Goal: Information Seeking & Learning: Learn about a topic

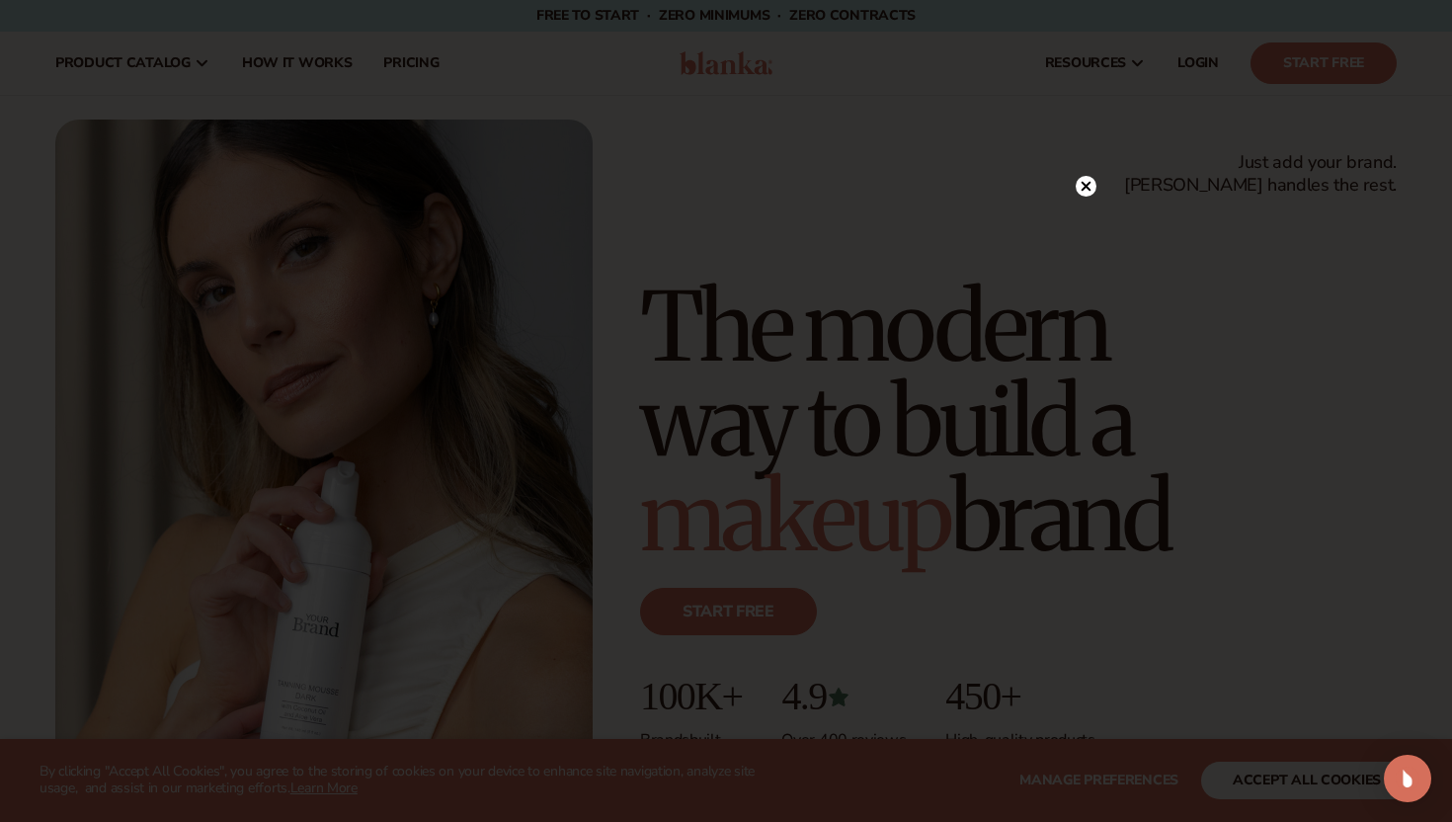
click at [1088, 185] on icon at bounding box center [1087, 186] width 10 height 10
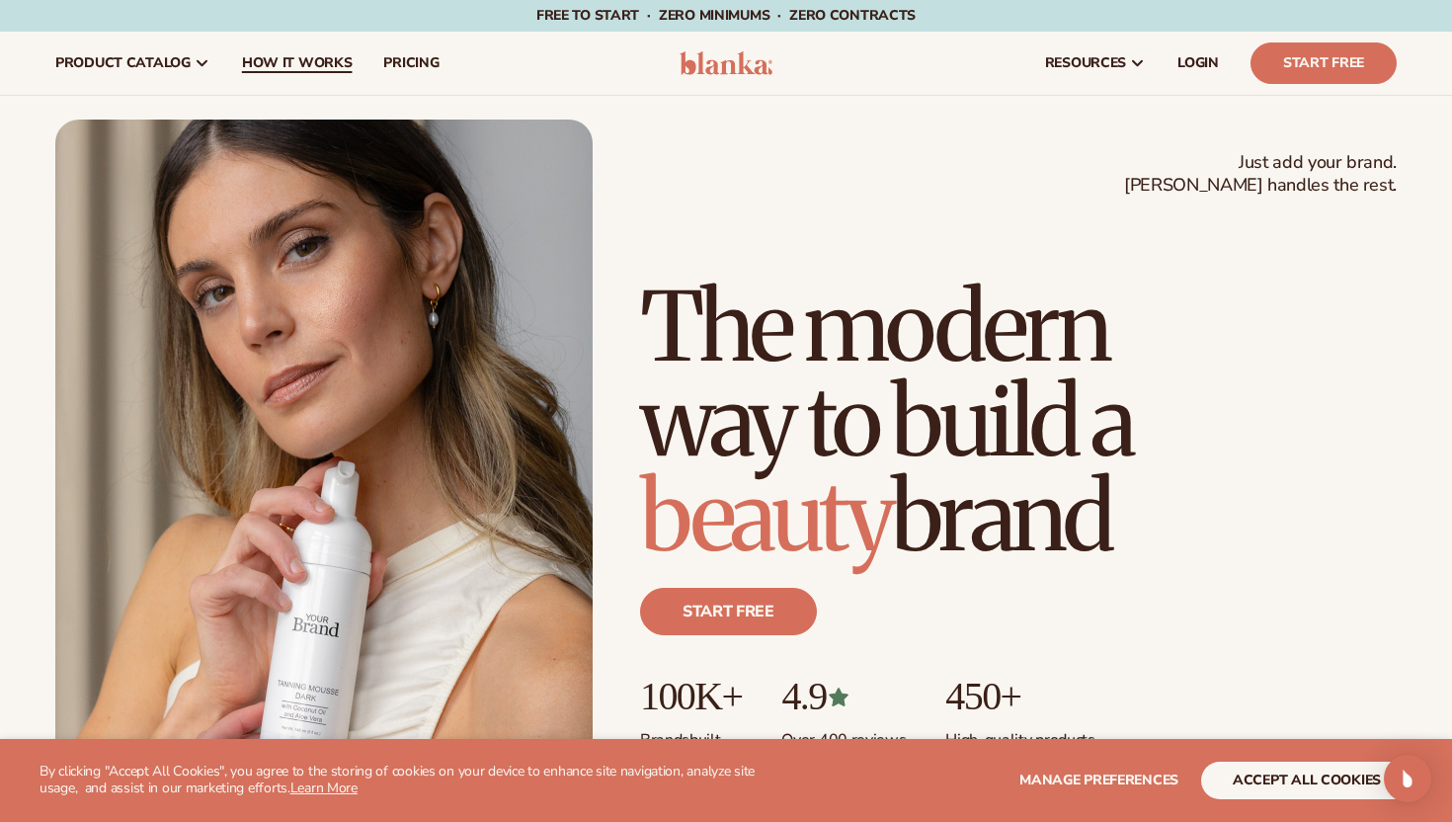
click at [322, 55] on span "How It Works" at bounding box center [297, 63] width 111 height 16
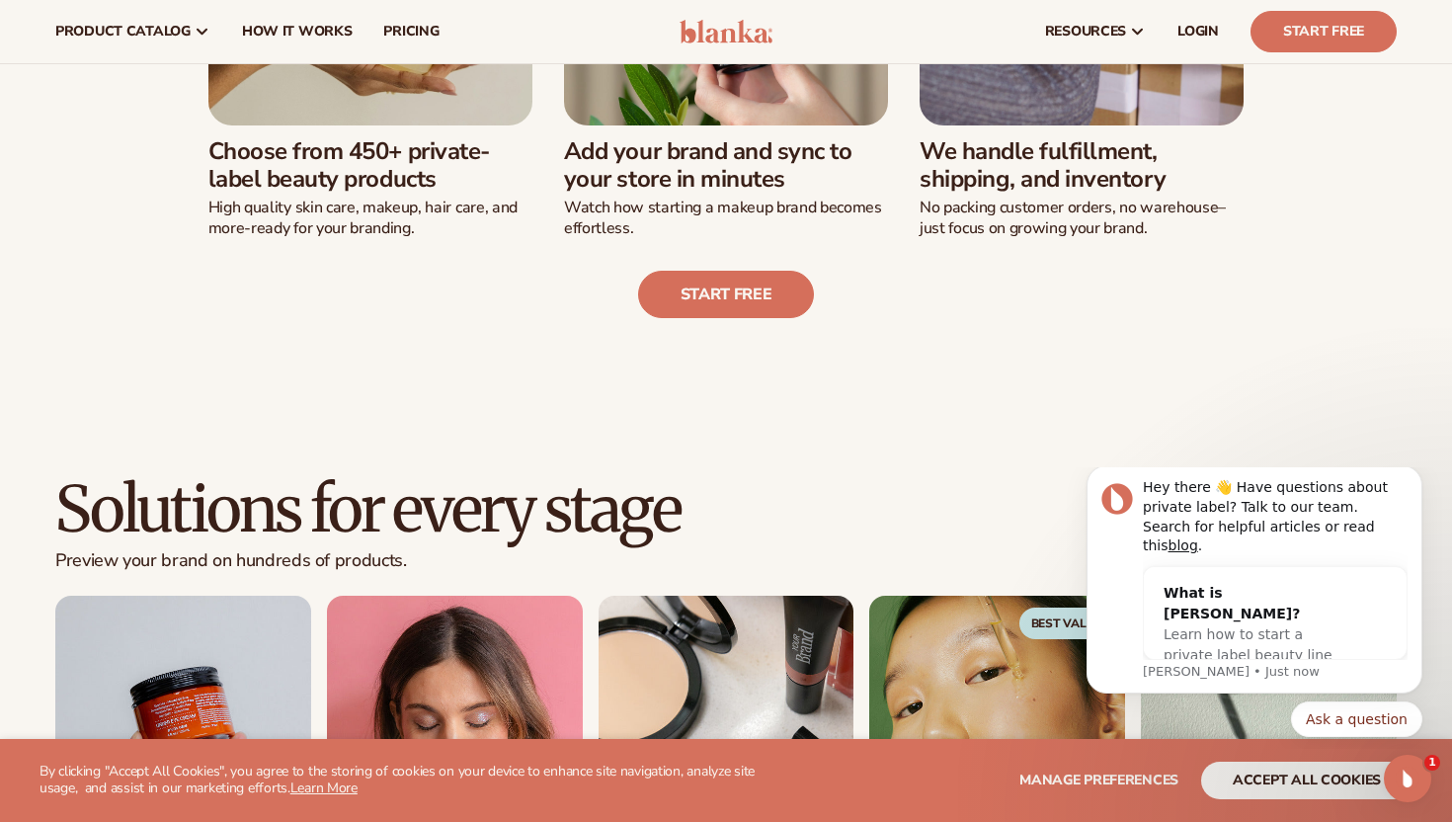
scroll to position [554, 0]
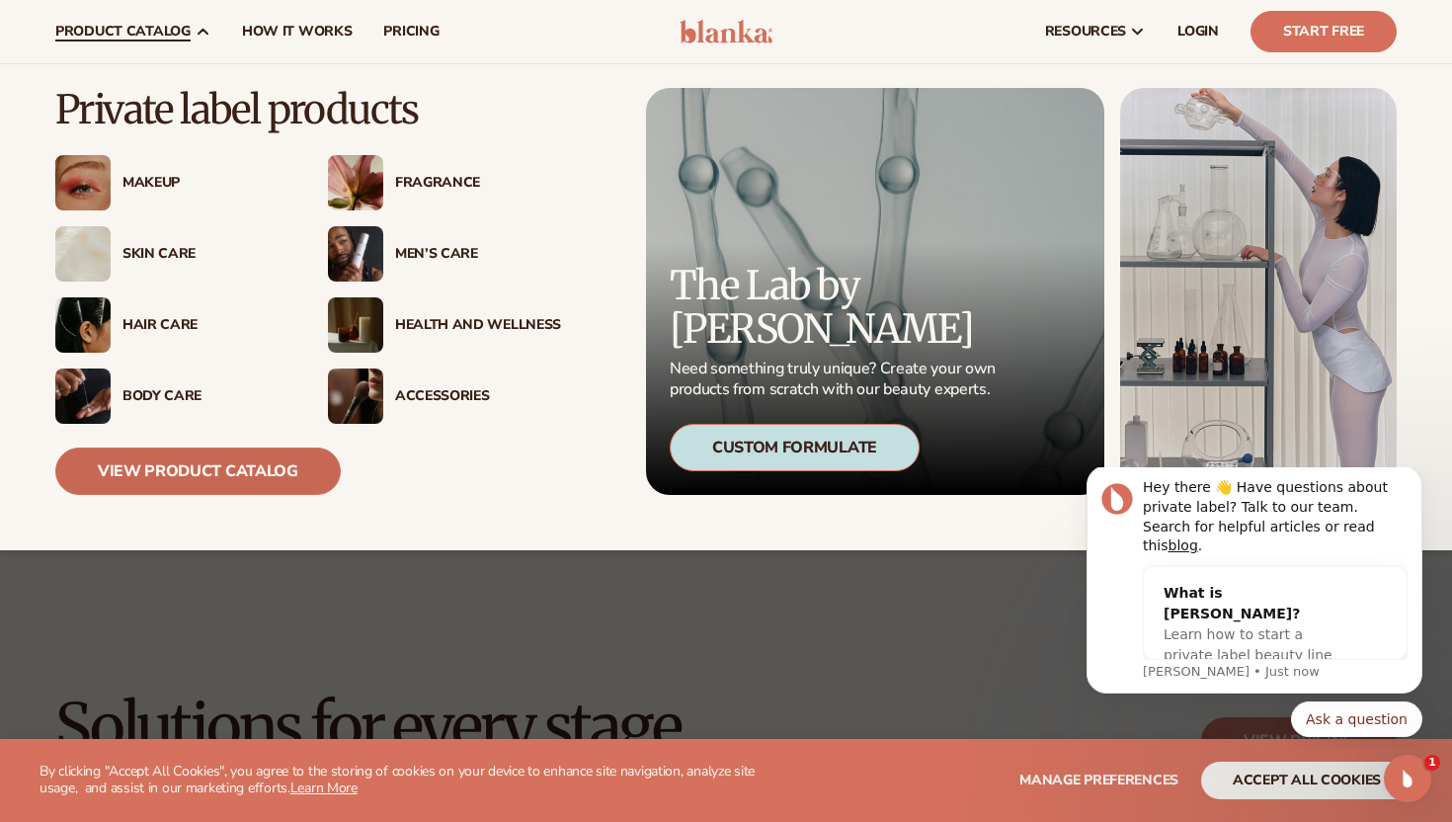
click at [117, 469] on link "View Product Catalog" at bounding box center [198, 471] width 286 height 47
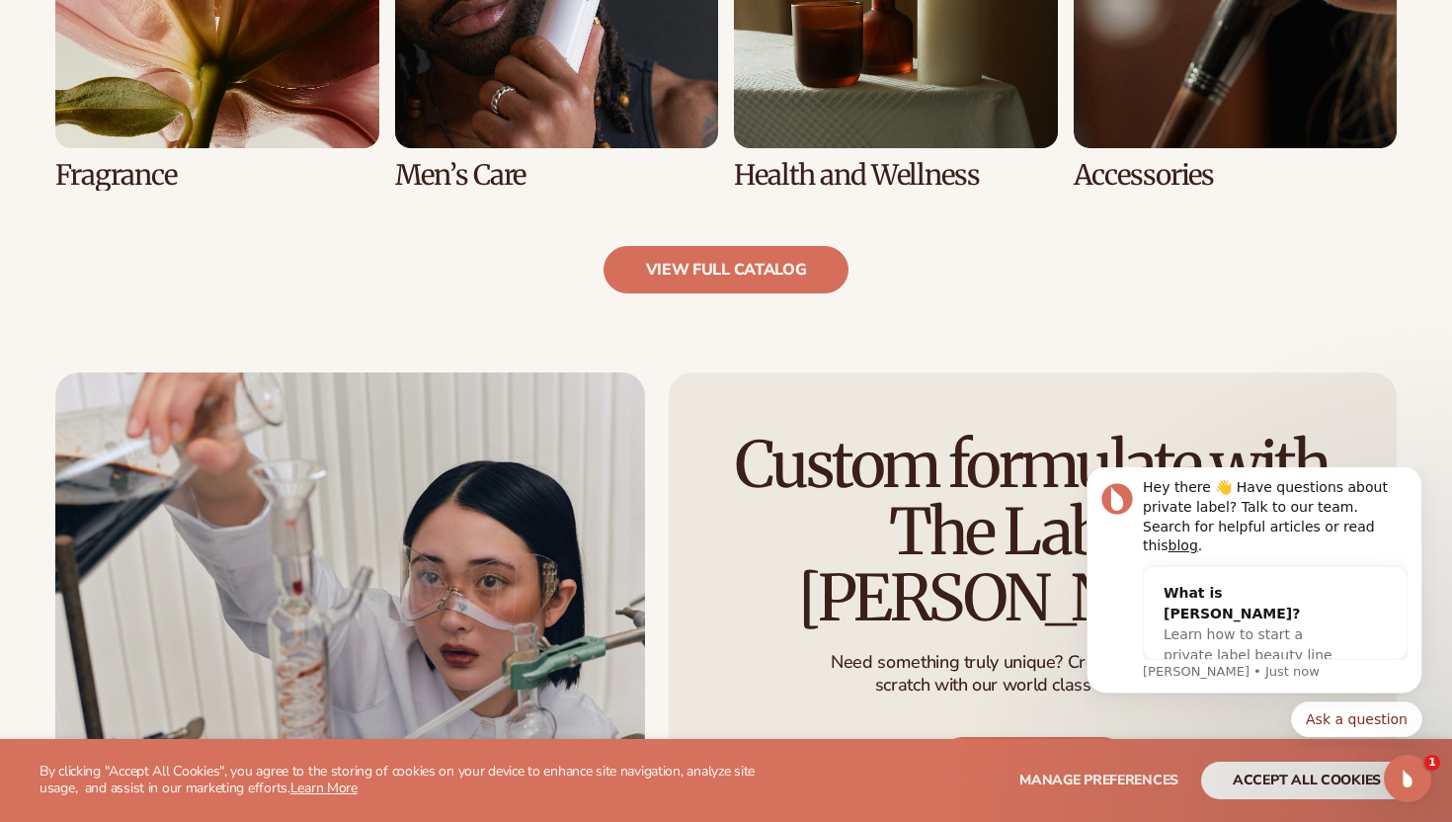
scroll to position [2223, 0]
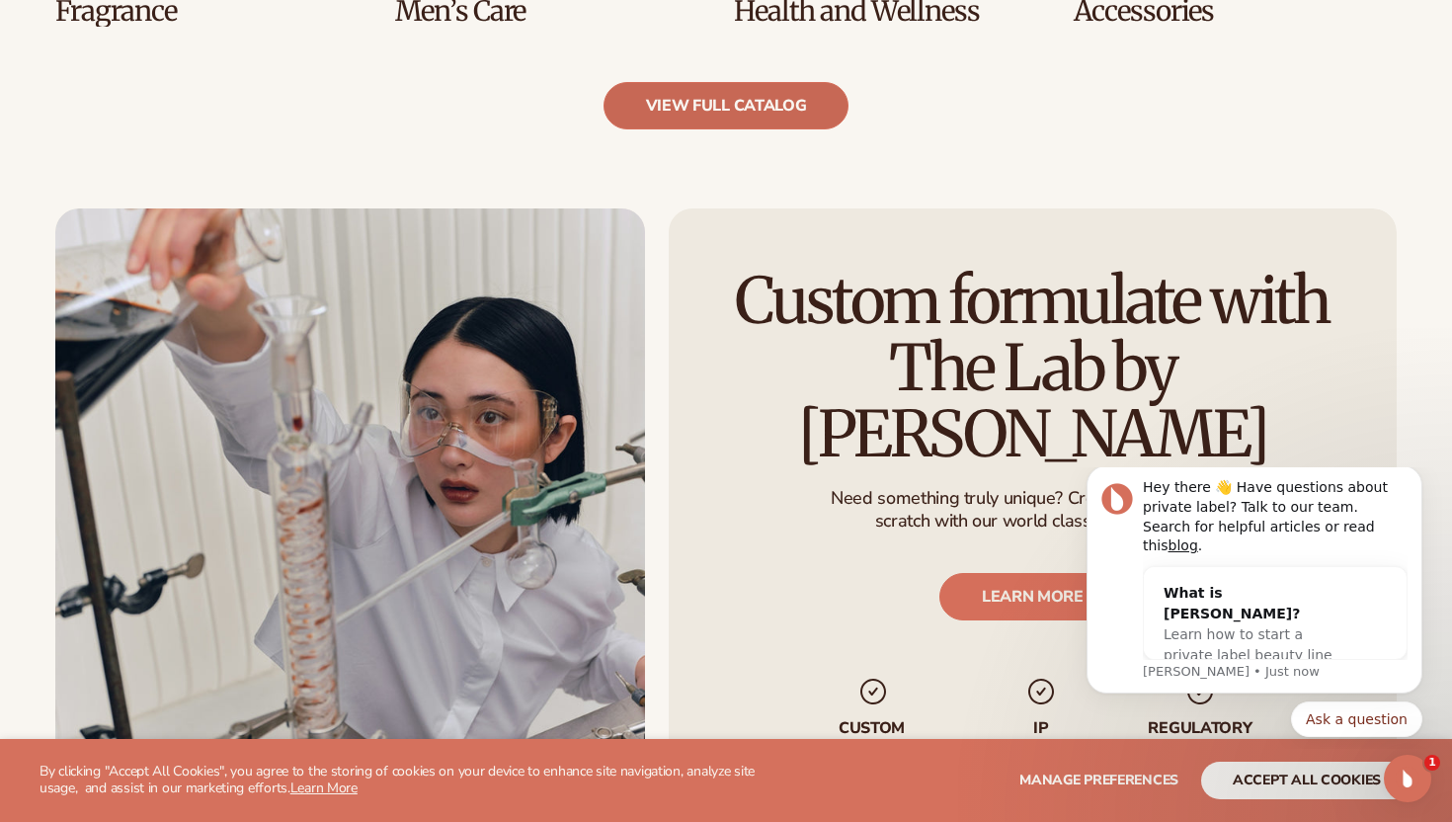
click at [656, 121] on link "view full catalog" at bounding box center [727, 105] width 246 height 47
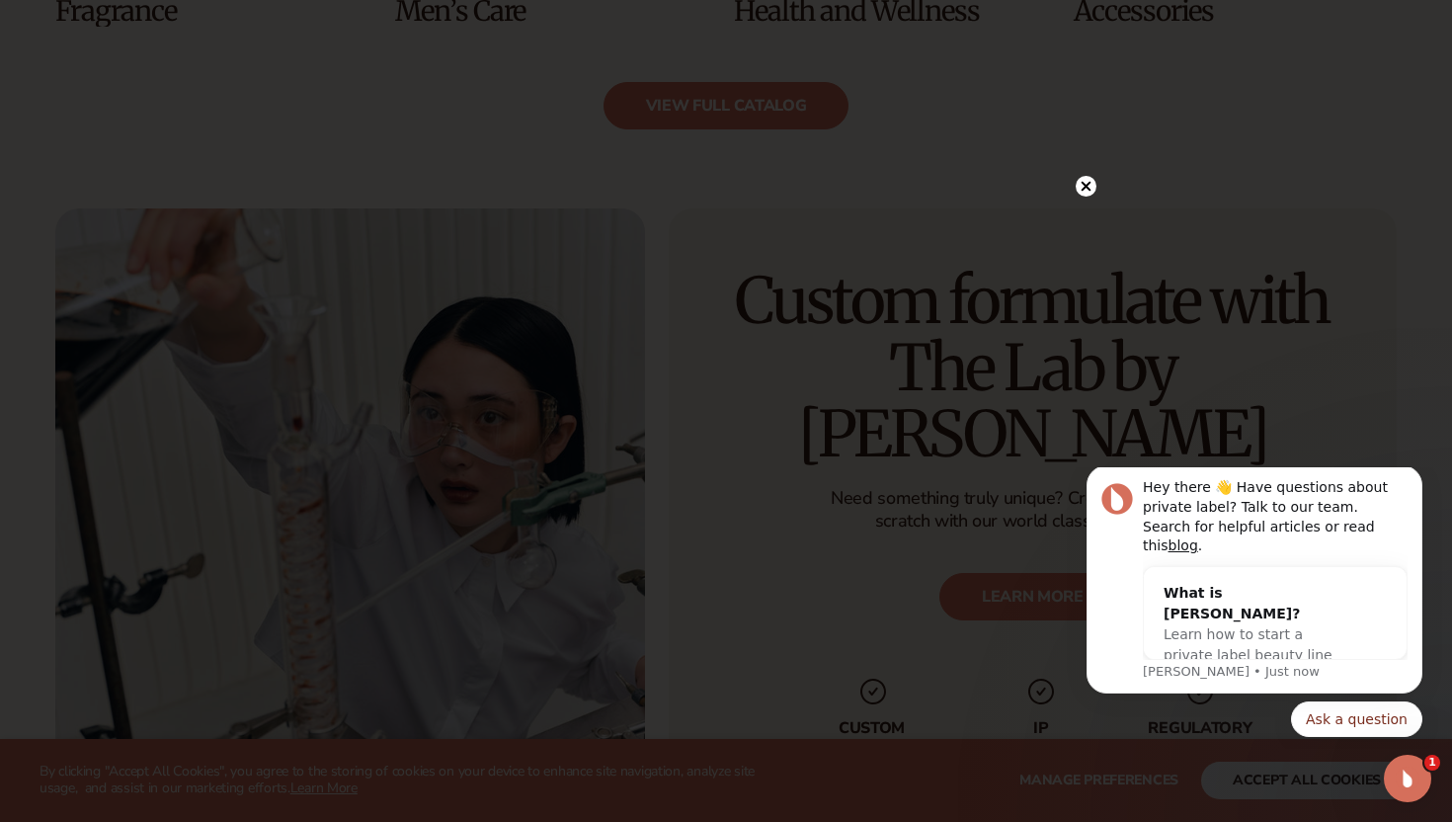
click at [1091, 188] on circle at bounding box center [1086, 186] width 21 height 21
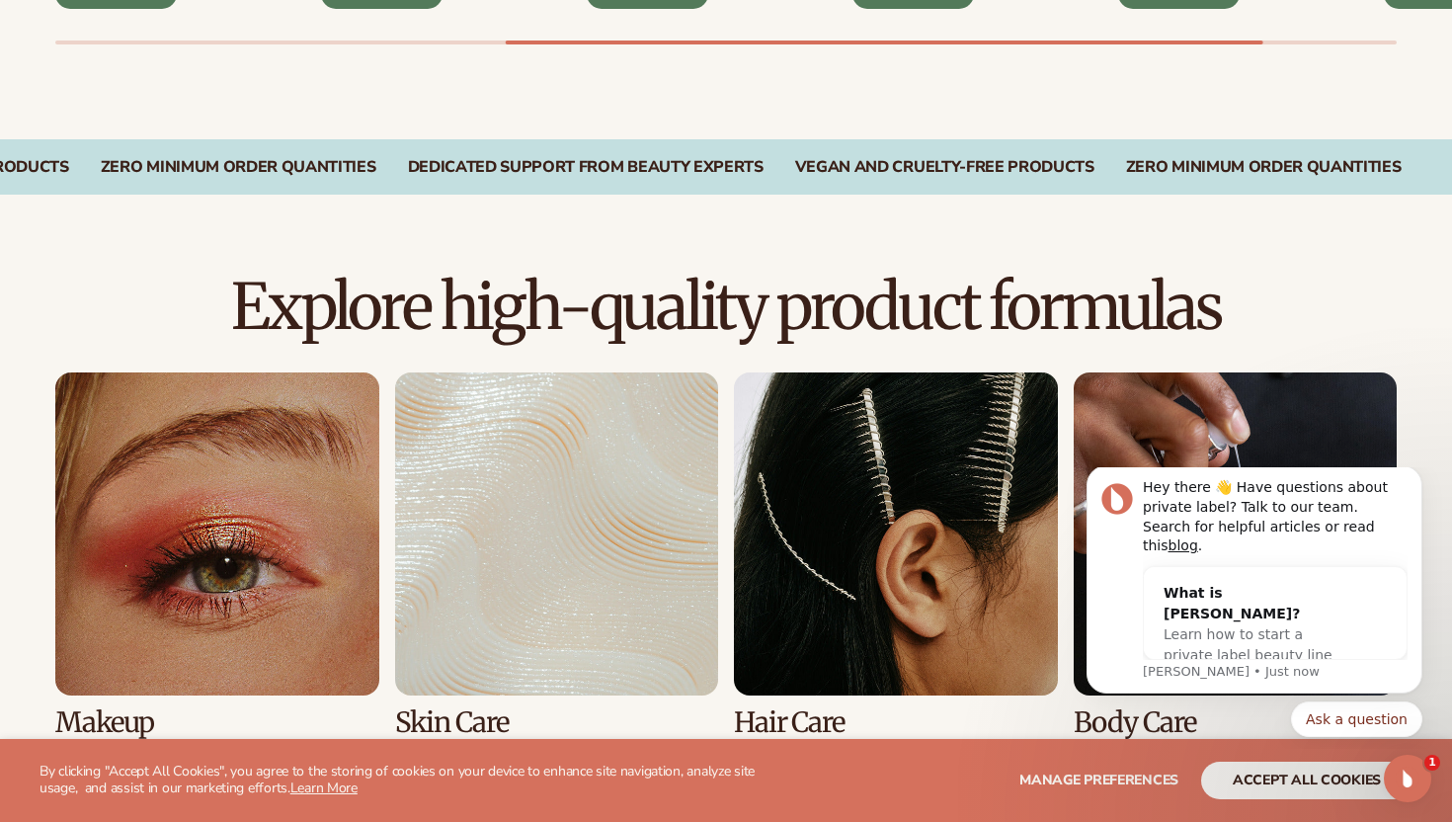
scroll to position [1410, 0]
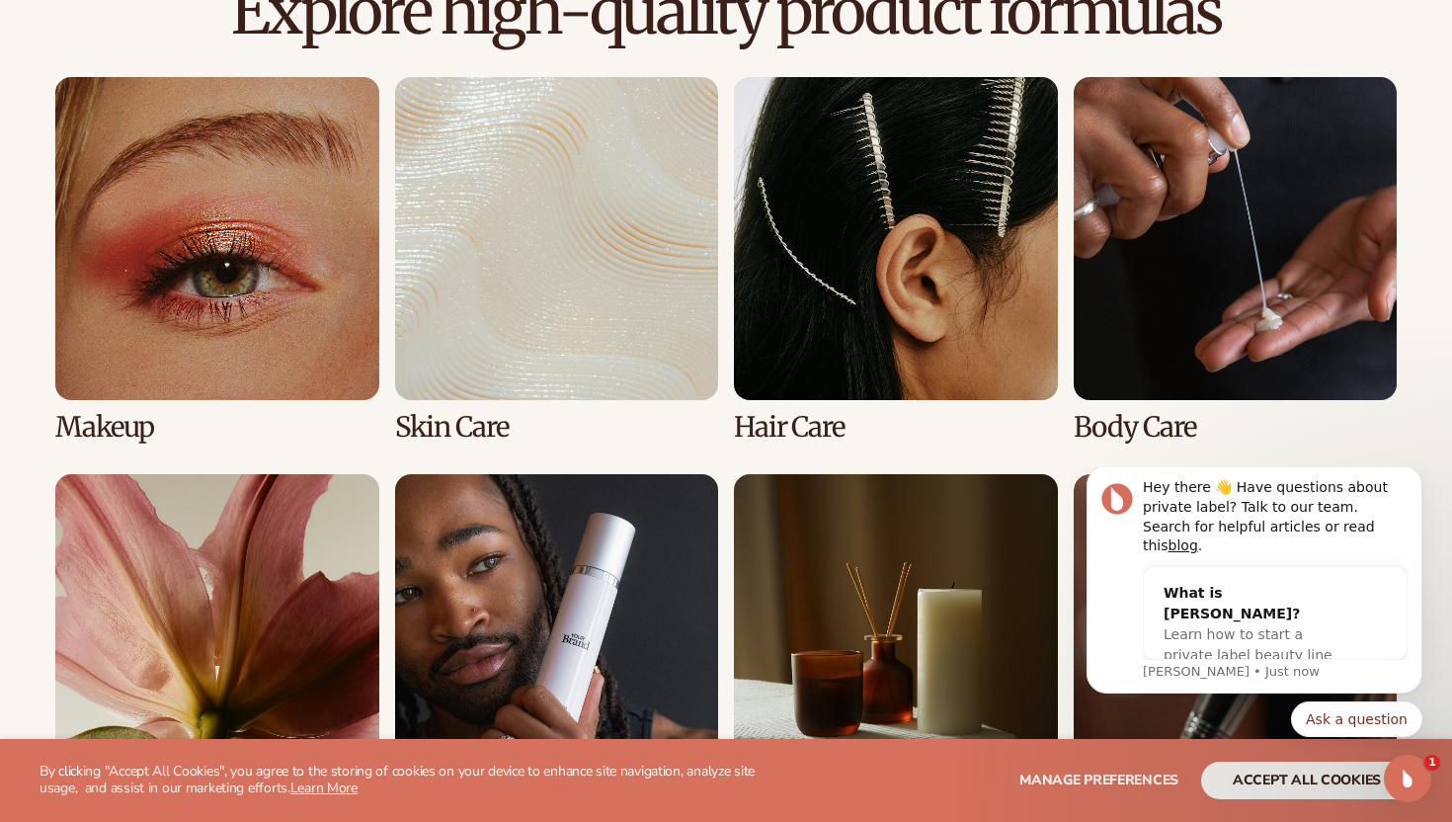
click at [491, 246] on link "2 / 8" at bounding box center [557, 260] width 324 height 366
click at [417, 436] on link "2 / 8" at bounding box center [557, 260] width 324 height 366
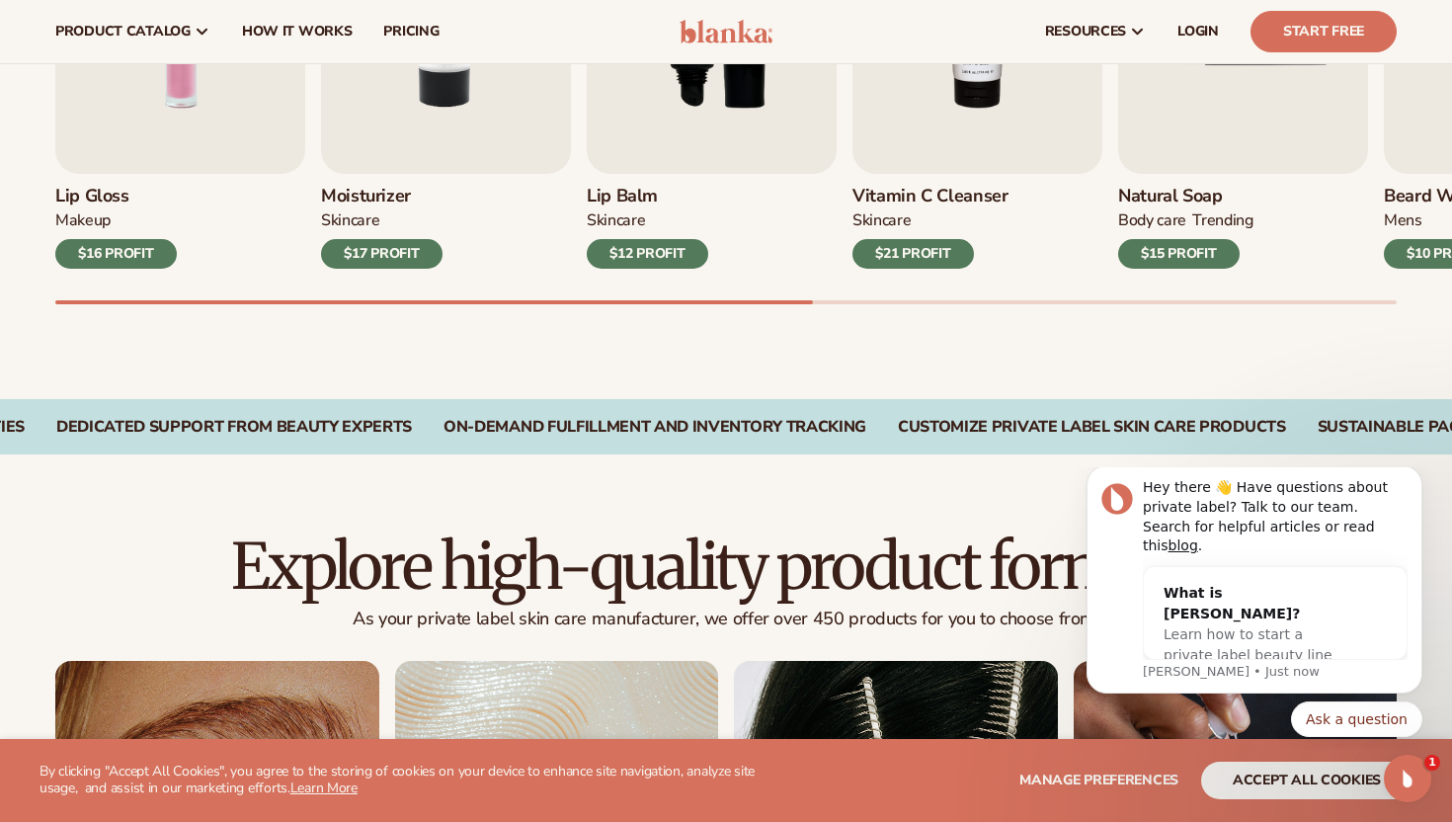
scroll to position [722, 0]
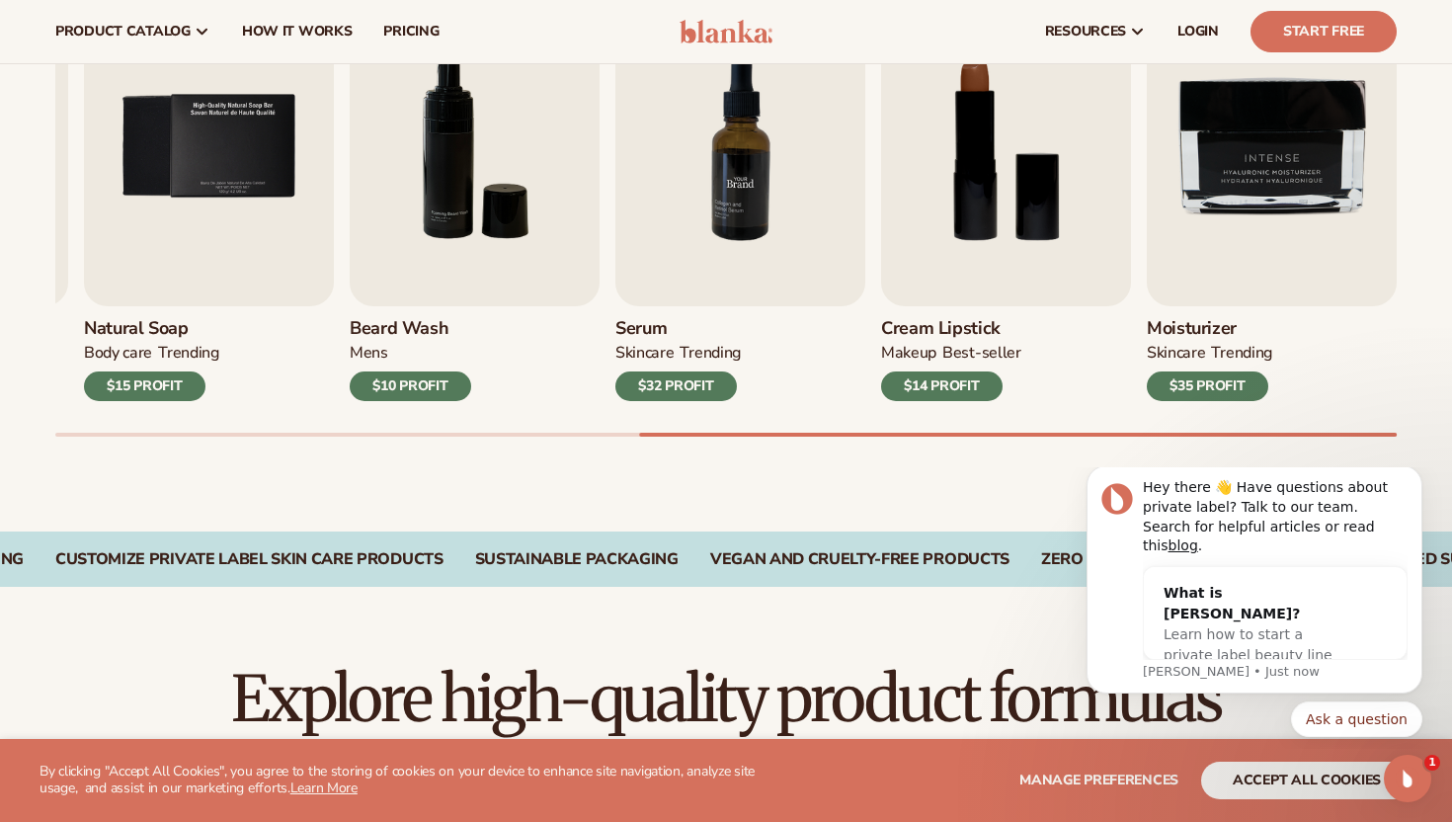
click at [731, 171] on img "7 / 9" at bounding box center [741, 146] width 250 height 319
click at [656, 388] on div "$32 PROFIT" at bounding box center [677, 386] width 122 height 30
click at [761, 170] on img "7 / 9" at bounding box center [741, 146] width 250 height 319
click at [290, 40] on span "How It Works" at bounding box center [297, 32] width 111 height 16
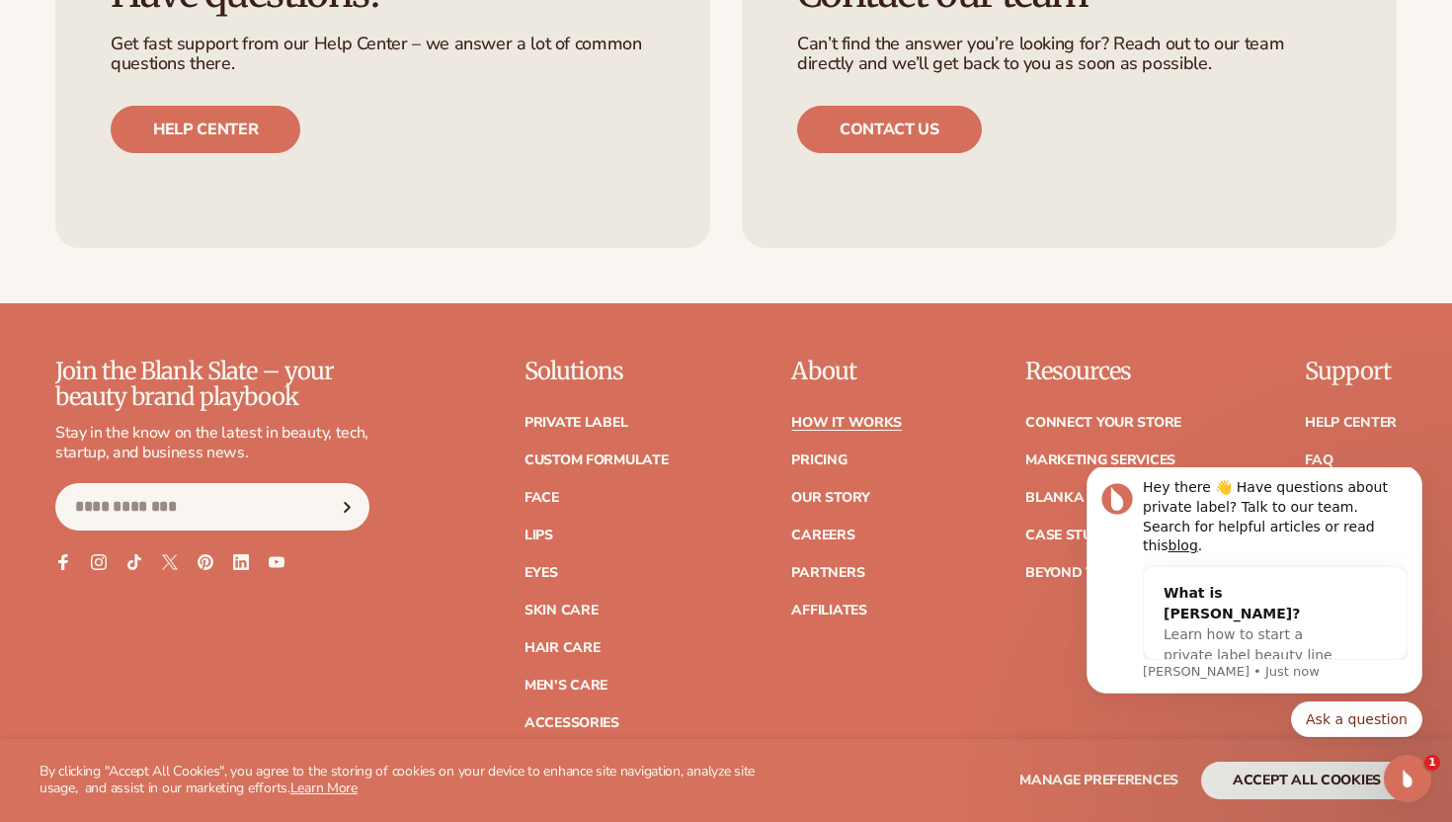
scroll to position [4314, 0]
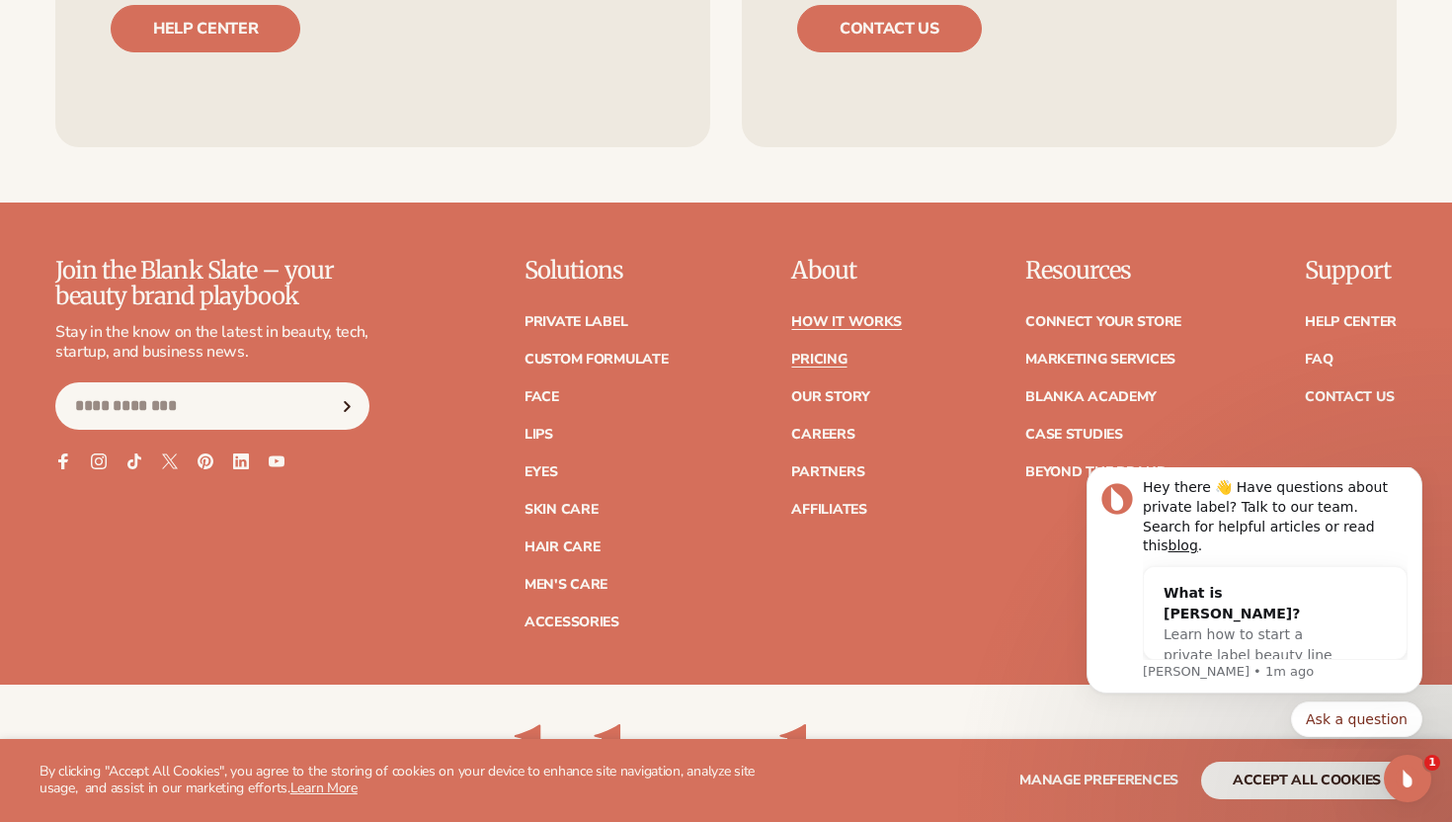
click at [825, 353] on link "Pricing" at bounding box center [818, 360] width 55 height 14
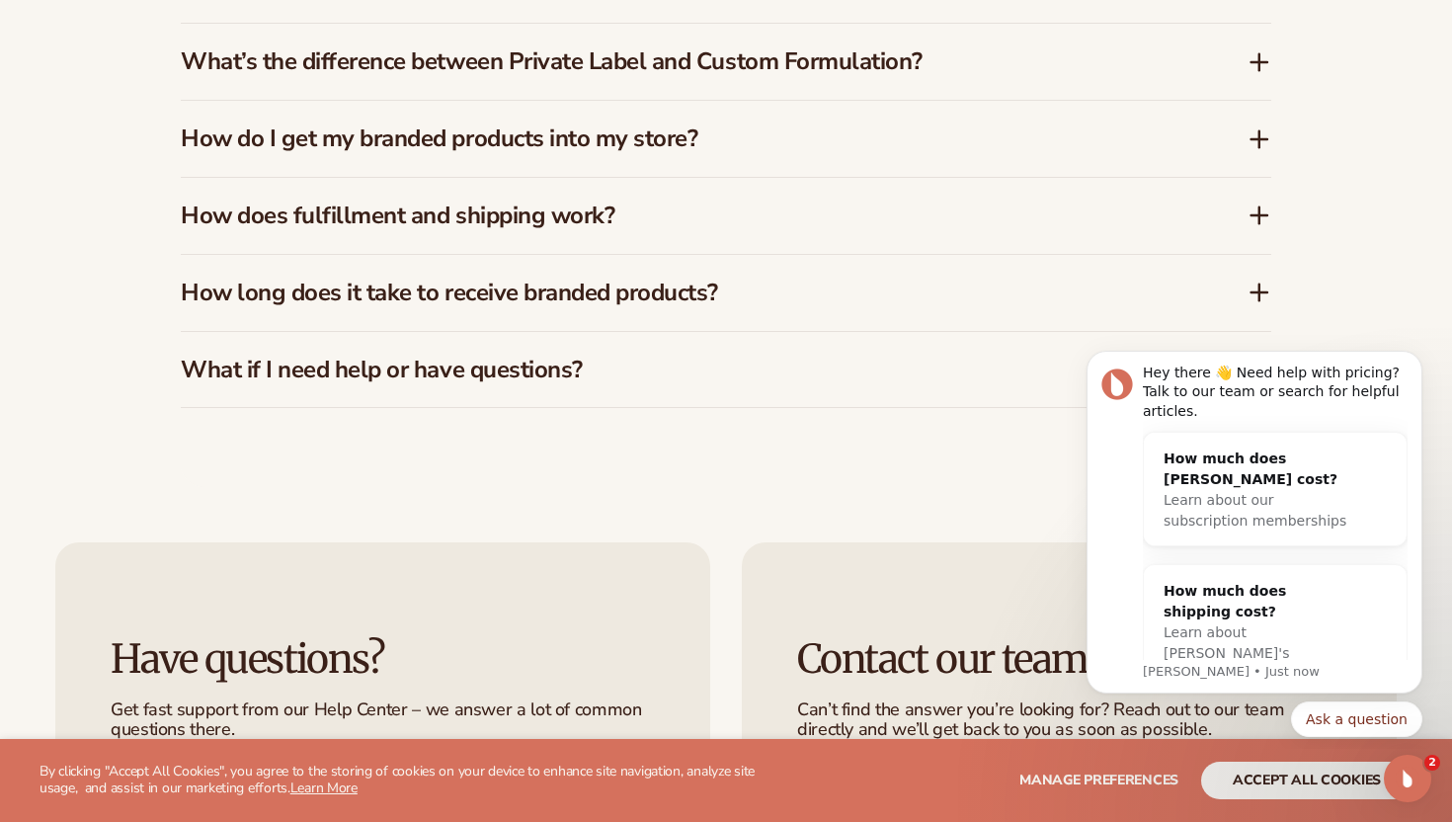
scroll to position [3675, 0]
